Goal: Task Accomplishment & Management: Use online tool/utility

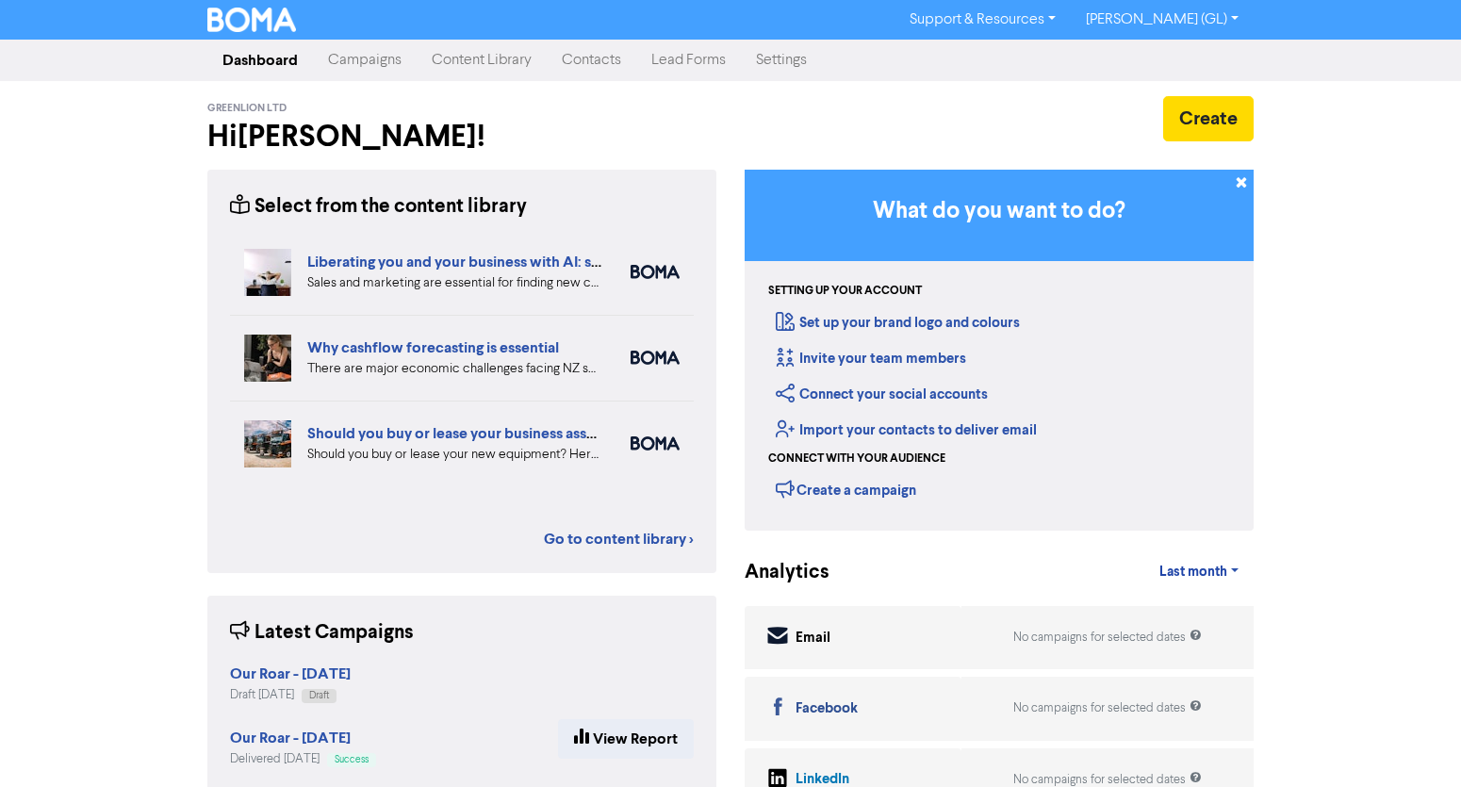
click at [393, 69] on link "Campaigns" at bounding box center [365, 60] width 104 height 38
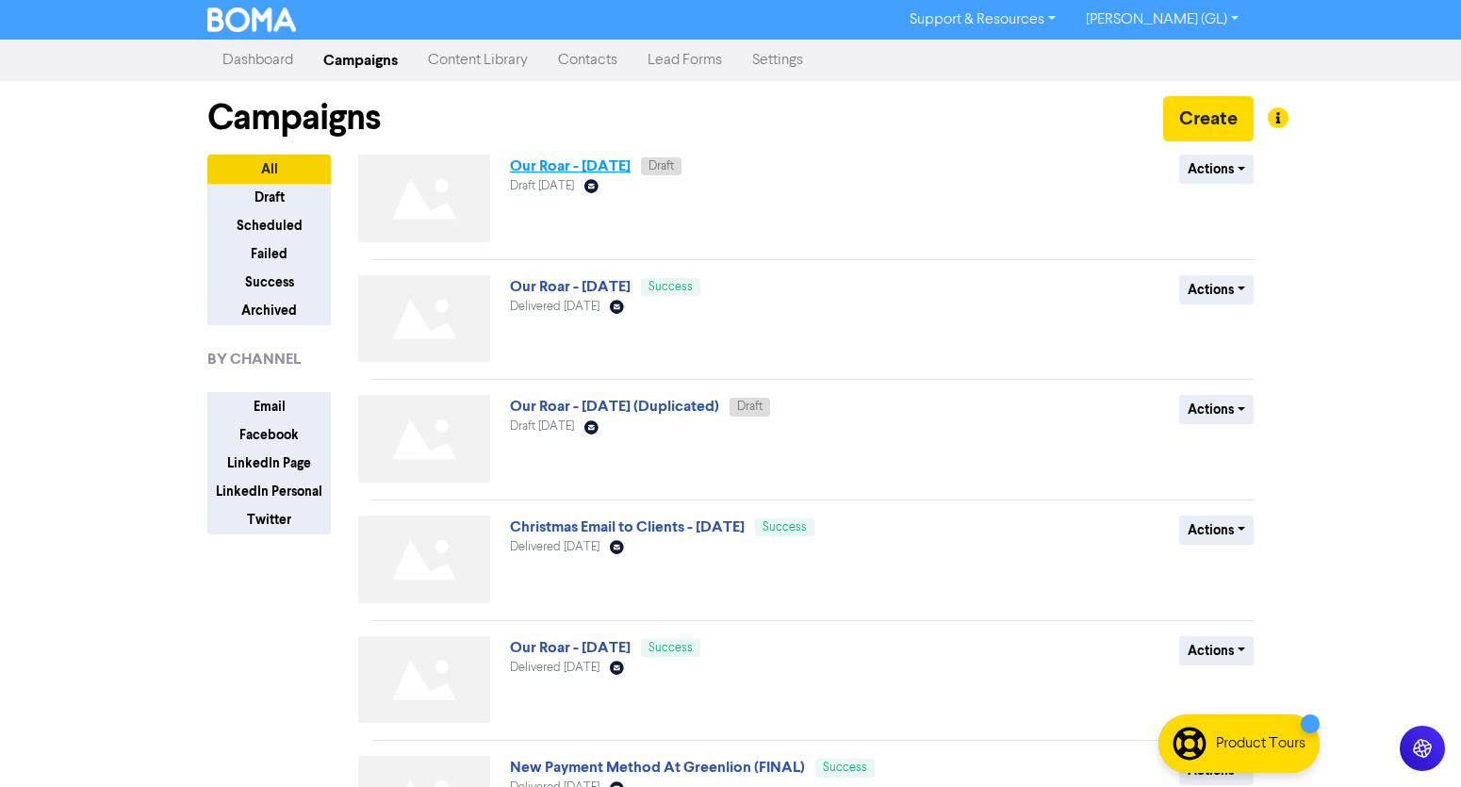
click at [555, 163] on link "Our Roar - [DATE]" at bounding box center [570, 166] width 121 height 19
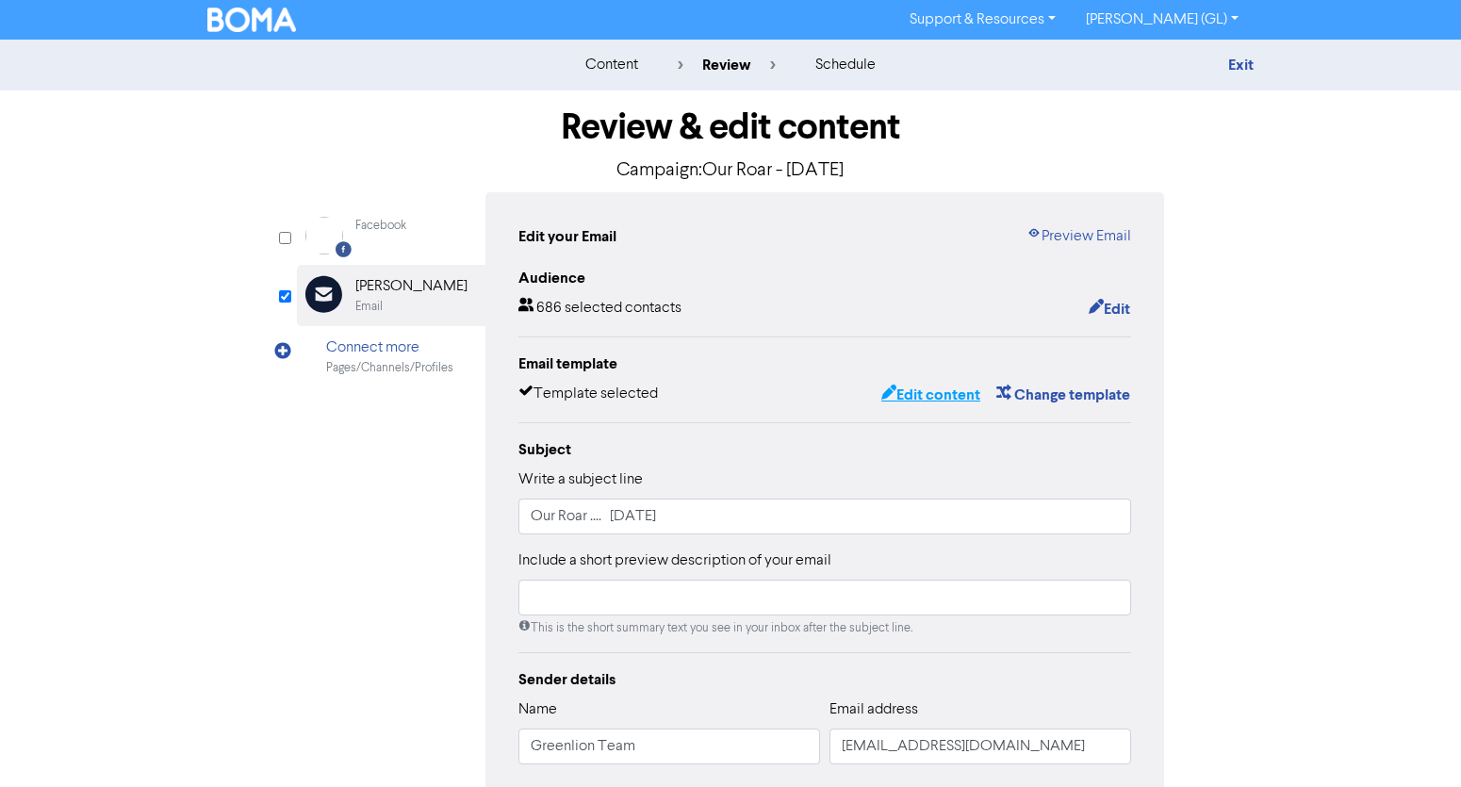
click at [947, 398] on button "Edit content" at bounding box center [931, 395] width 101 height 25
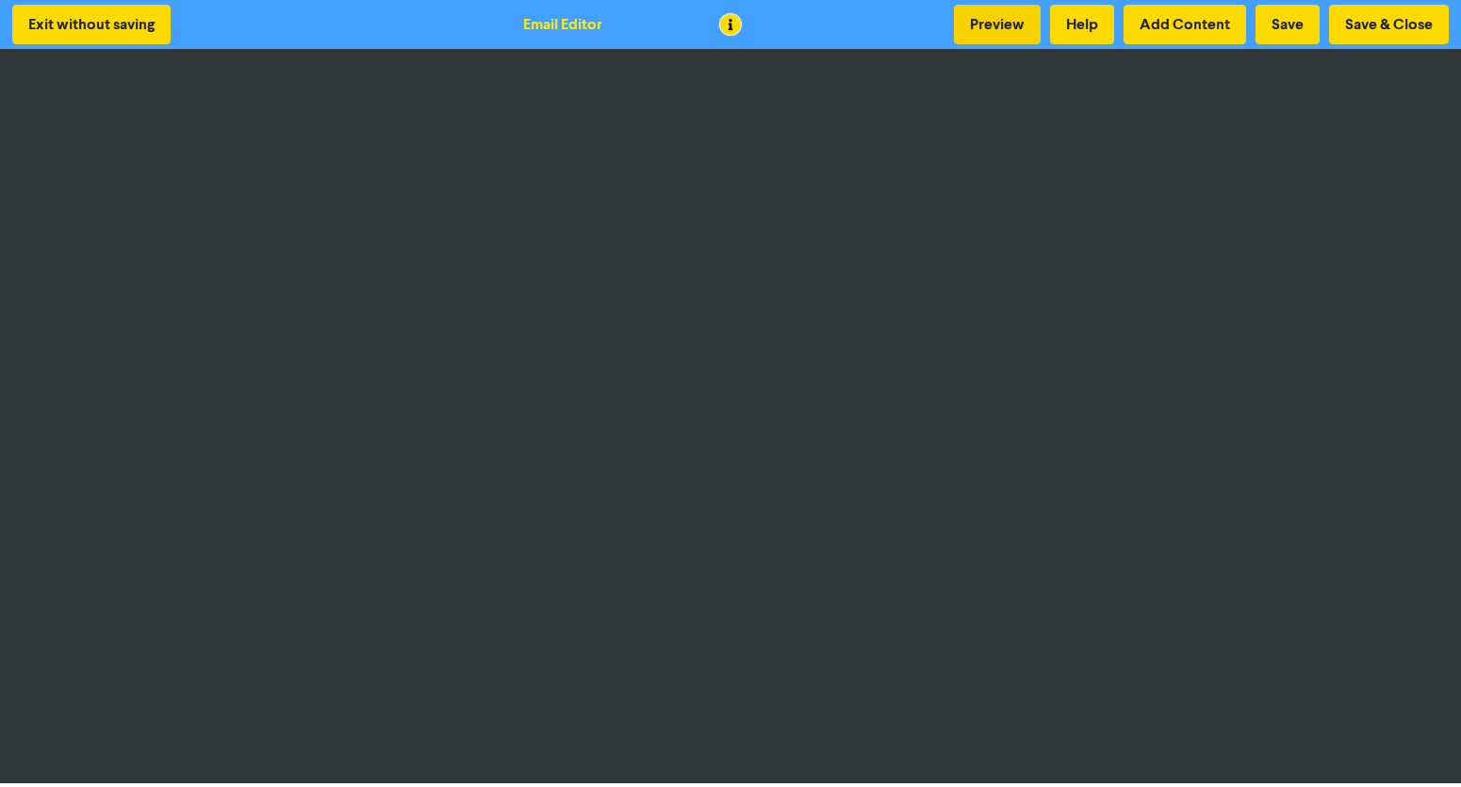
click at [1009, 26] on button "Preview" at bounding box center [997, 25] width 87 height 40
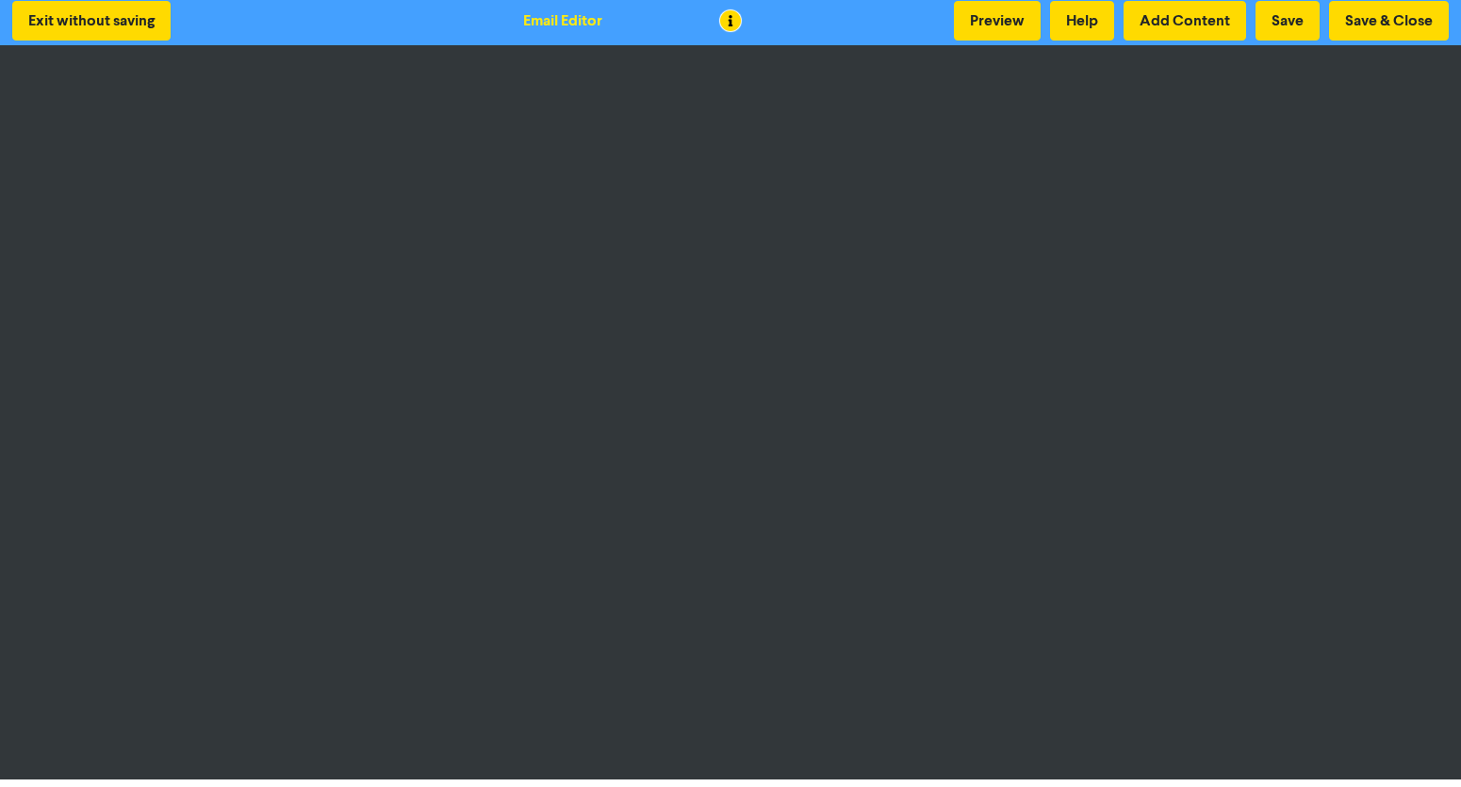
scroll to position [4, 0]
click at [1399, 12] on button "Save & Close" at bounding box center [1389, 21] width 120 height 40
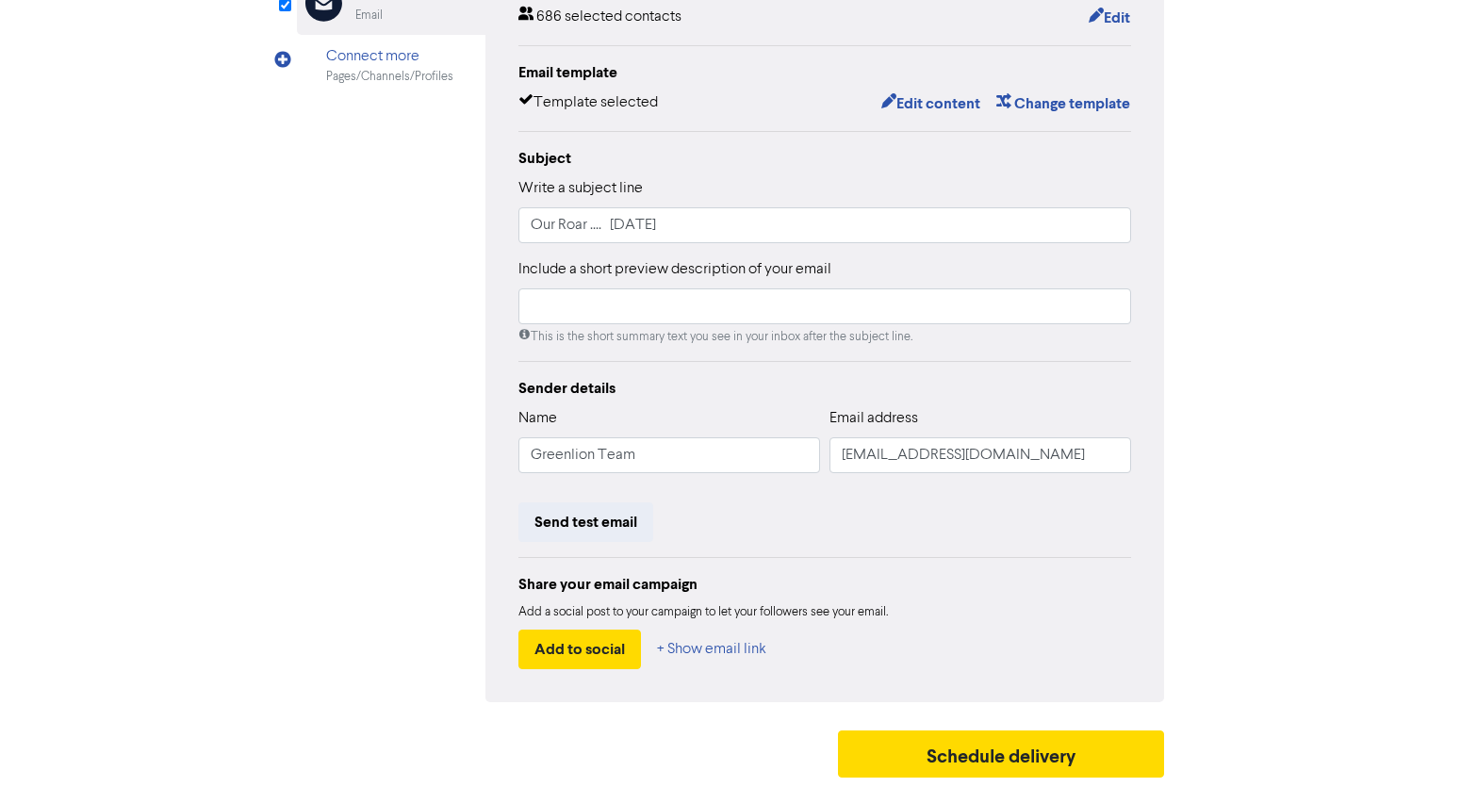
scroll to position [290, 0]
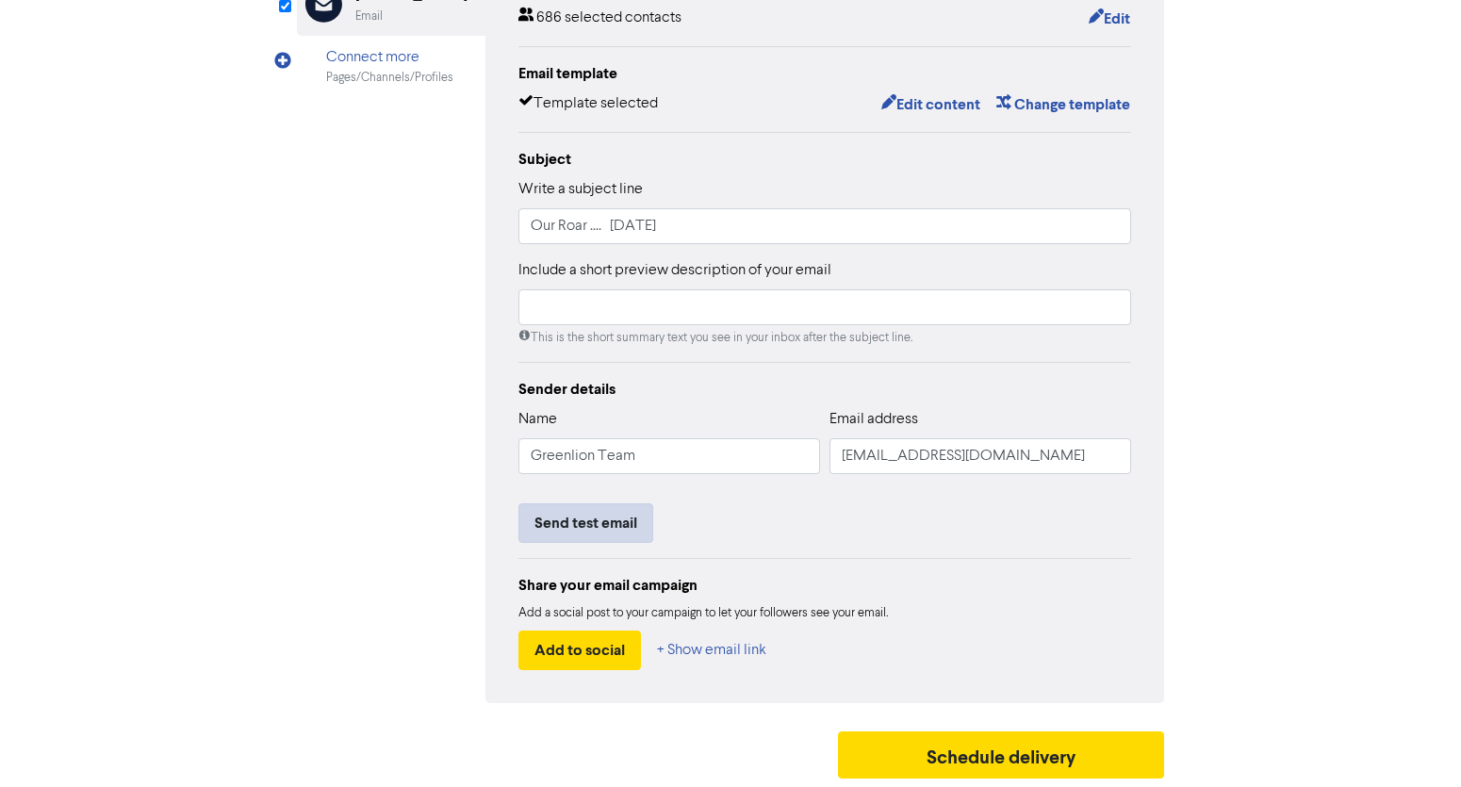
click at [582, 510] on button "Send test email" at bounding box center [586, 524] width 135 height 40
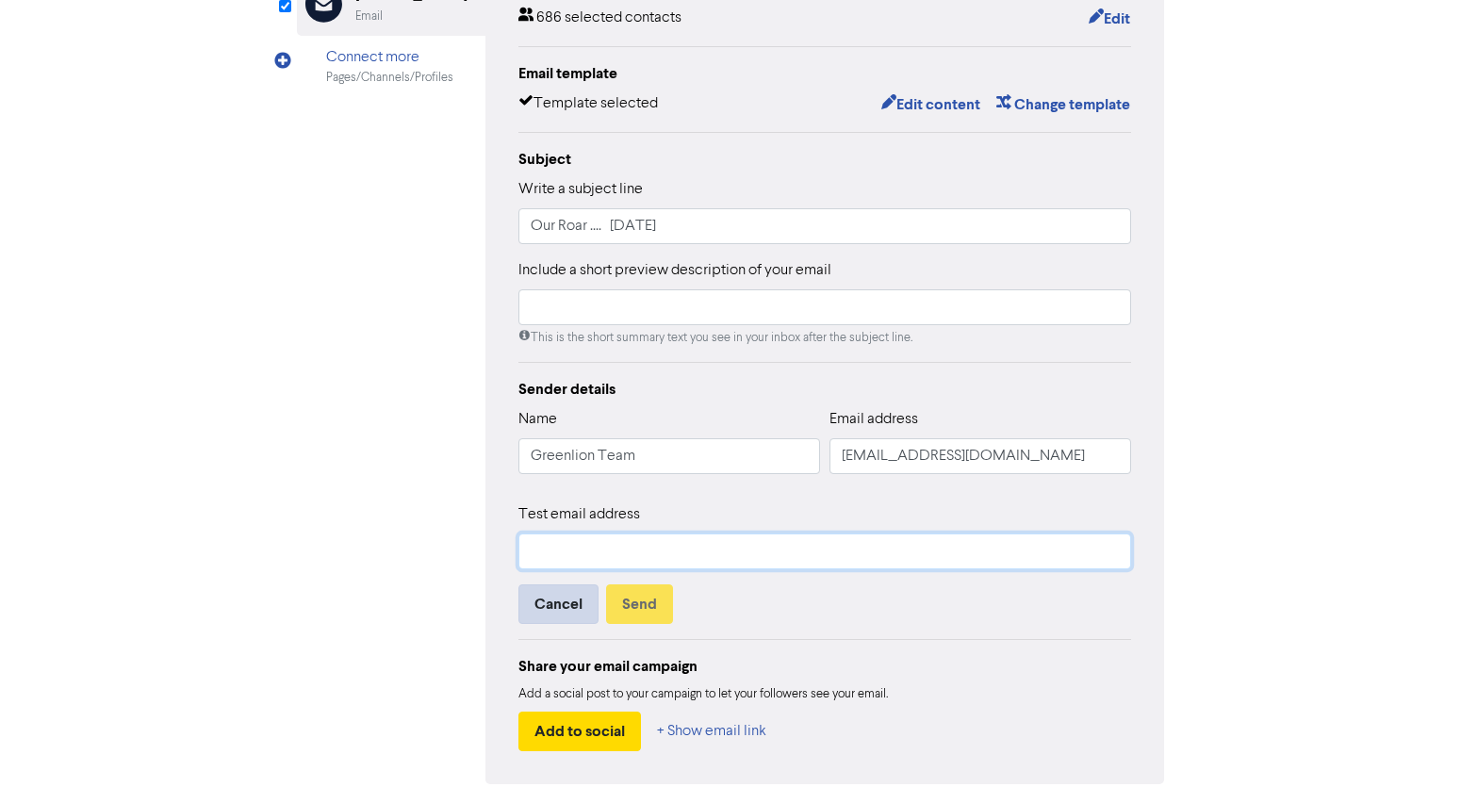
type input "[PERSON_NAME][EMAIL_ADDRESS][PERSON_NAME][DOMAIN_NAME]"
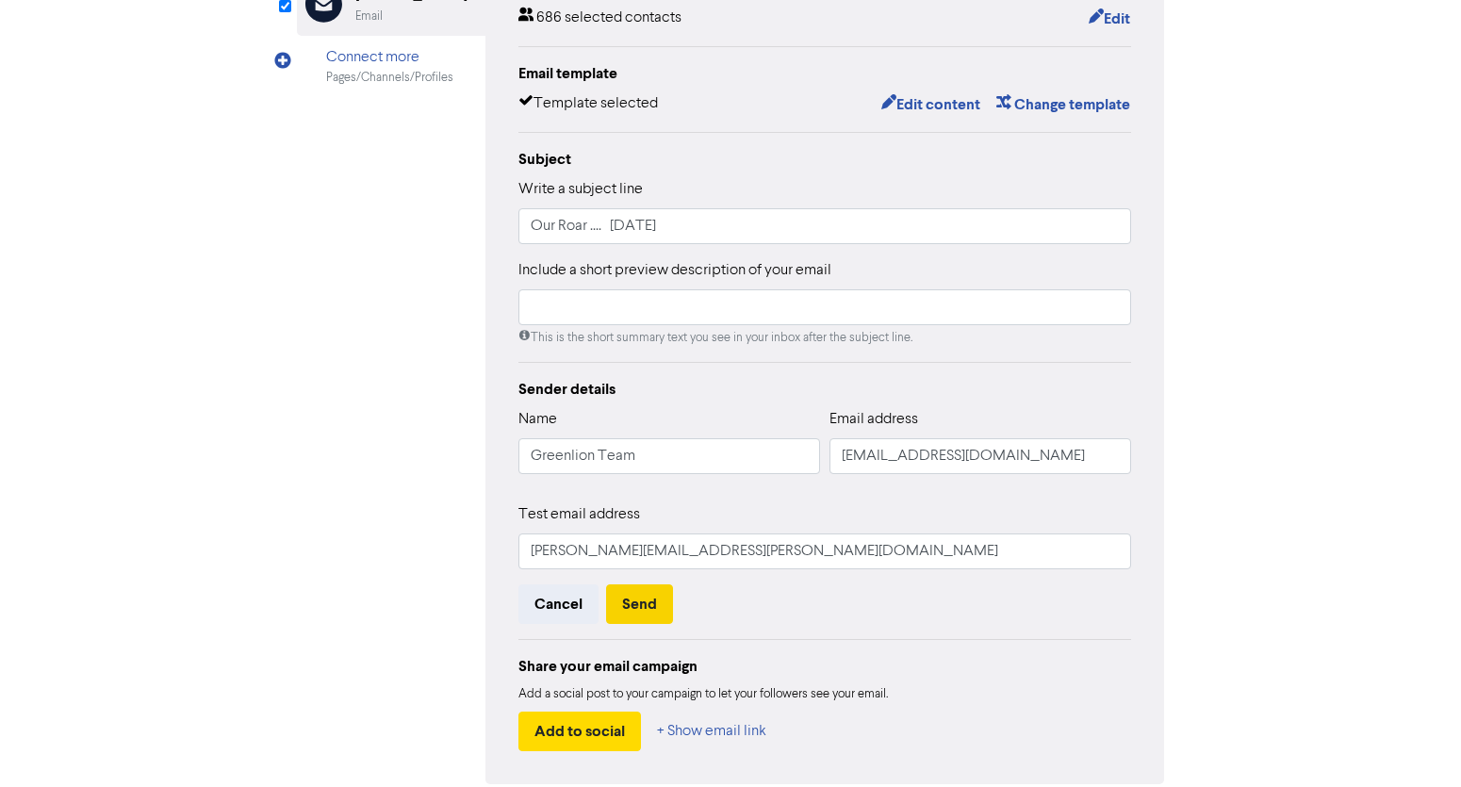
click at [629, 615] on button "Send" at bounding box center [639, 605] width 67 height 40
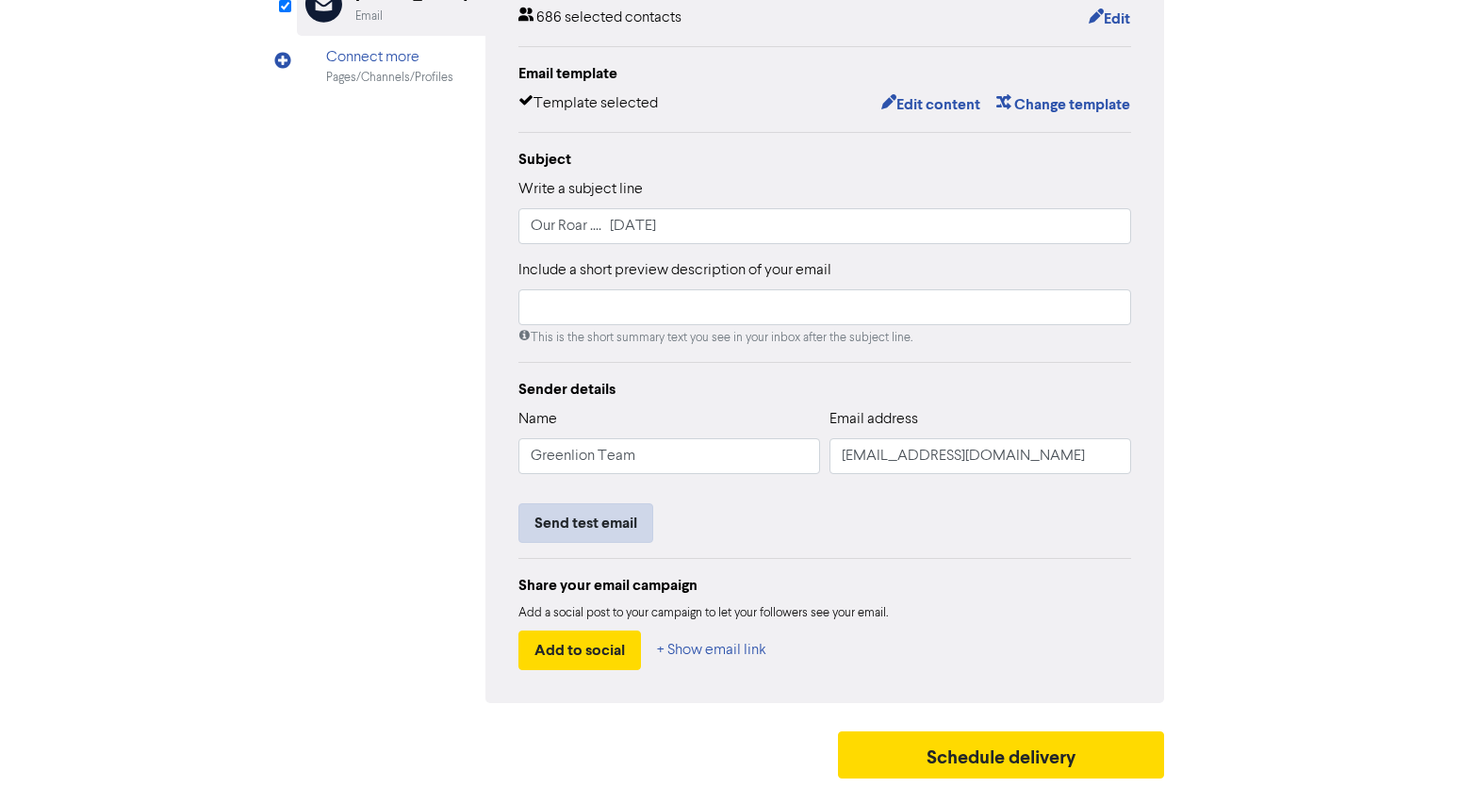
click at [589, 528] on button "Send test email" at bounding box center [586, 524] width 135 height 40
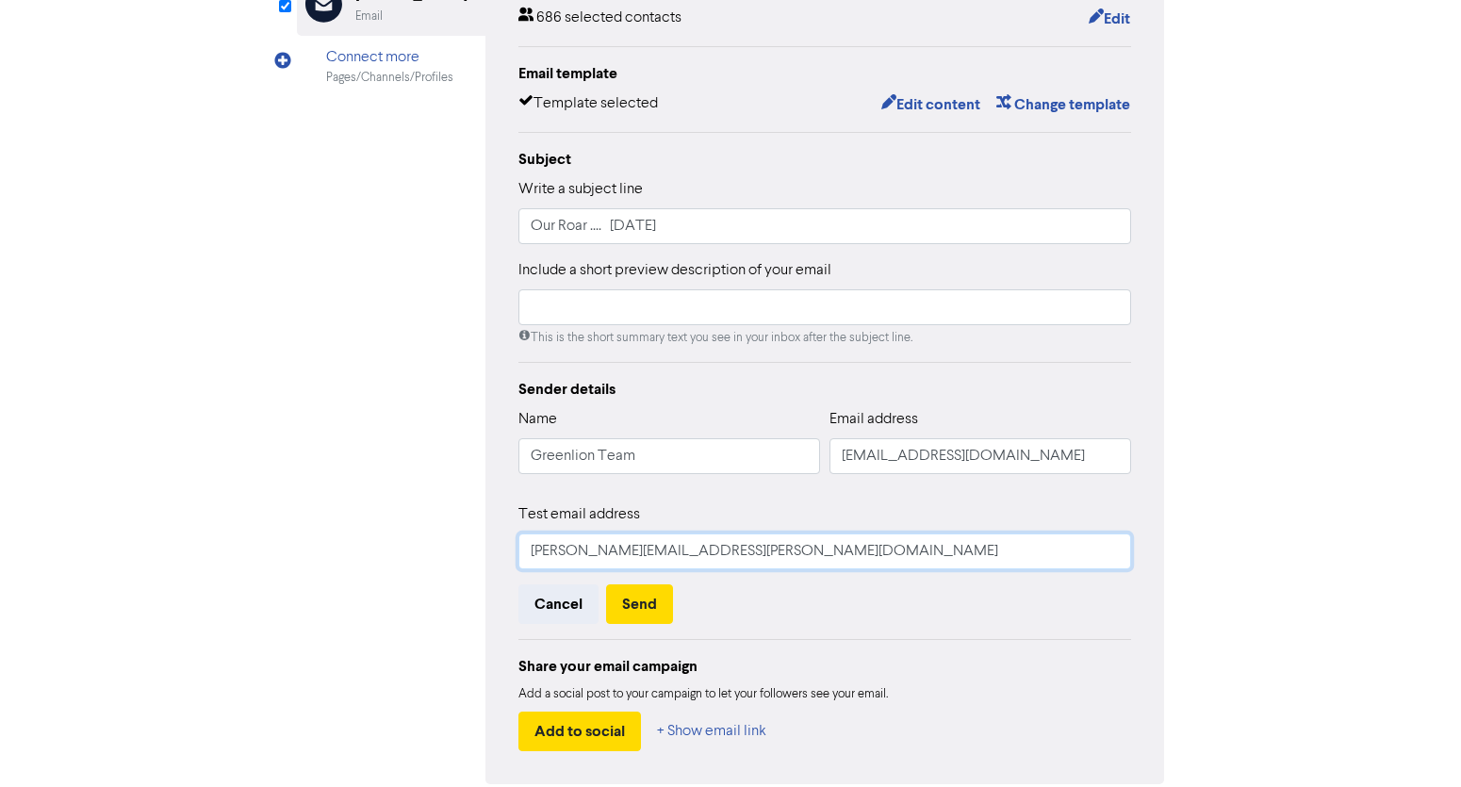
click at [616, 555] on input "[PERSON_NAME][EMAIL_ADDRESS][PERSON_NAME][DOMAIN_NAME]" at bounding box center [825, 552] width 613 height 36
paste input "[PERSON_NAME][EMAIL_ADDRESS][DOMAIN_NAME]"
type input "[PERSON_NAME][EMAIL_ADDRESS][DOMAIN_NAME]"
click at [634, 597] on button "Send" at bounding box center [639, 605] width 67 height 40
